Goal: Task Accomplishment & Management: Manage account settings

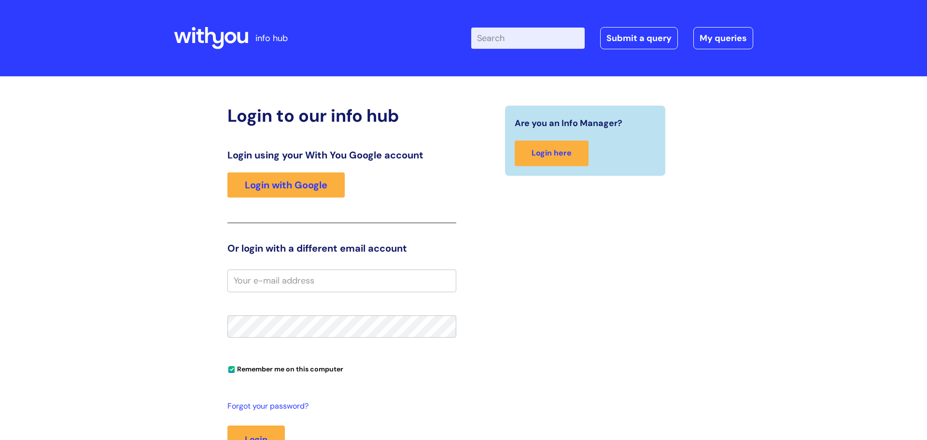
click at [299, 283] on input "email" at bounding box center [342, 281] width 229 height 22
click at [314, 191] on link "Login with Google" at bounding box center [286, 184] width 117 height 25
click at [269, 187] on link "Login with Google" at bounding box center [286, 184] width 117 height 25
